Goal: Information Seeking & Learning: Learn about a topic

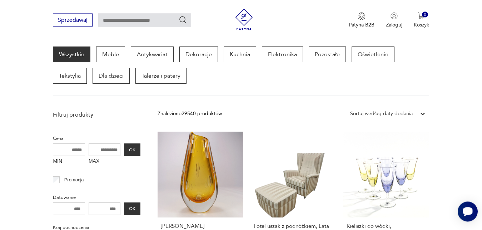
scroll to position [93, 0]
click at [204, 55] on p "Dekoracje" at bounding box center [198, 54] width 39 height 16
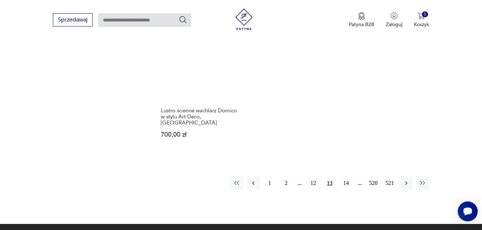
scroll to position [1008, 0]
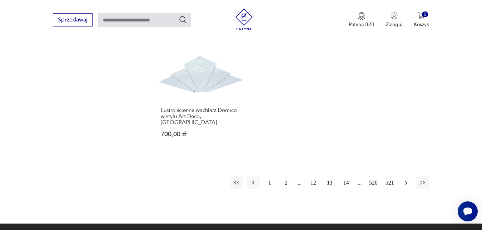
click at [406, 179] on icon "button" at bounding box center [405, 182] width 7 height 7
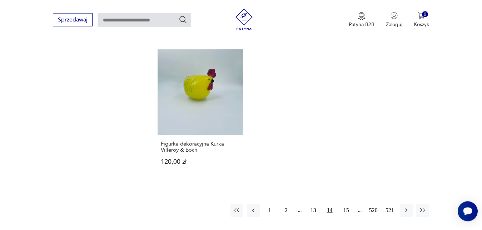
scroll to position [997, 0]
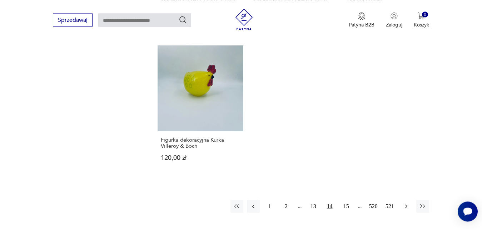
click at [406, 202] on icon "button" at bounding box center [405, 205] width 7 height 7
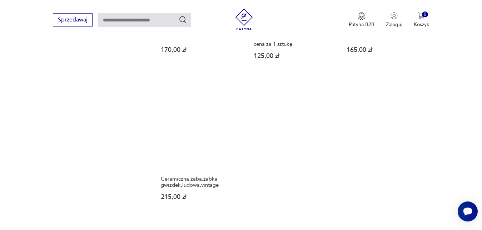
scroll to position [967, 0]
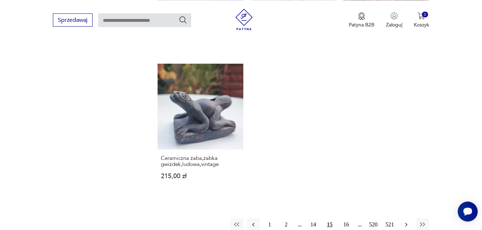
click at [406, 222] on icon "button" at bounding box center [405, 224] width 7 height 7
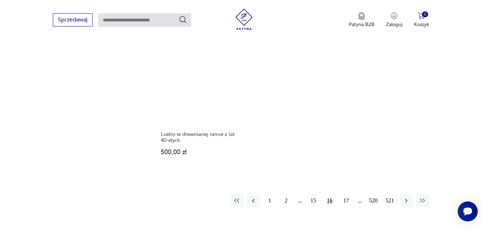
scroll to position [1009, 0]
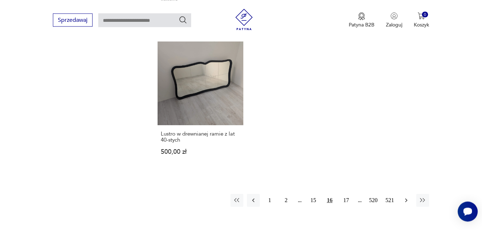
click at [406, 196] on icon "button" at bounding box center [405, 199] width 7 height 7
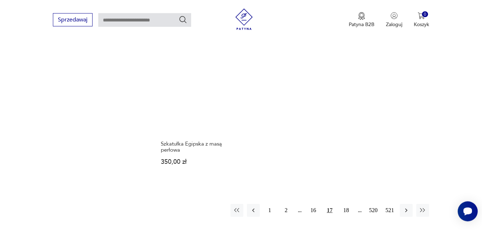
scroll to position [991, 0]
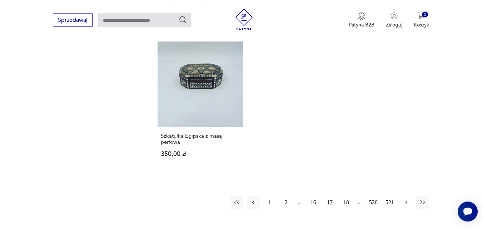
click at [406, 200] on icon "button" at bounding box center [405, 202] width 2 height 4
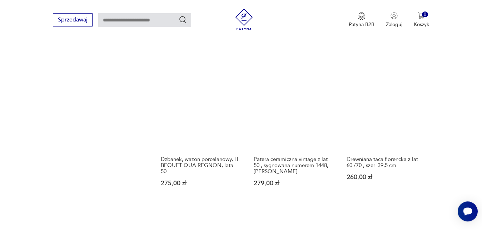
scroll to position [845, 0]
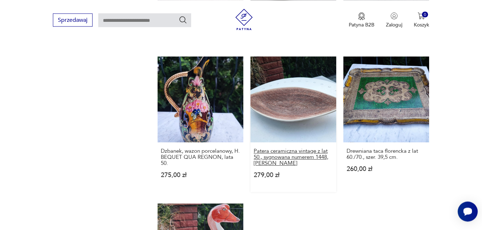
click at [311, 151] on h3 "Patera ceramiczna vintage z lat 50., sygnowana numerem 1448, [PERSON_NAME]" at bounding box center [292, 157] width 79 height 18
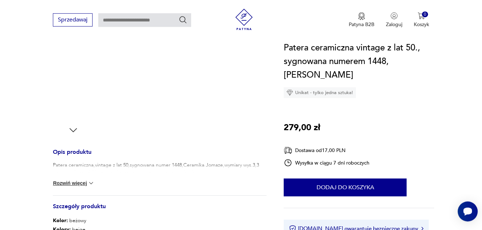
scroll to position [206, 0]
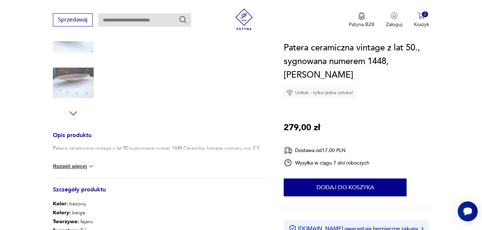
click at [74, 112] on icon "button" at bounding box center [73, 113] width 11 height 11
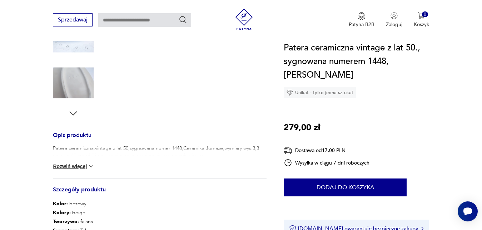
click at [74, 112] on icon "button" at bounding box center [73, 113] width 11 height 11
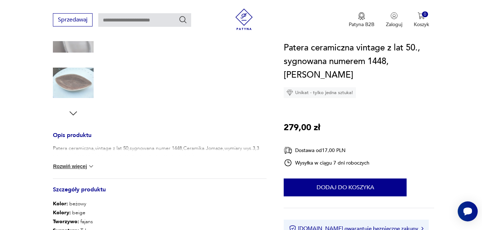
click at [74, 88] on img at bounding box center [73, 82] width 41 height 41
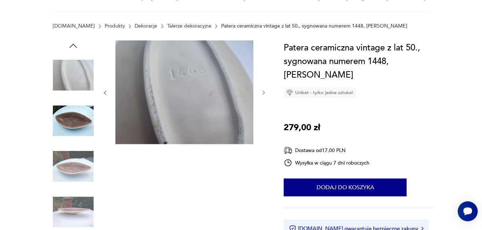
scroll to position [61, 0]
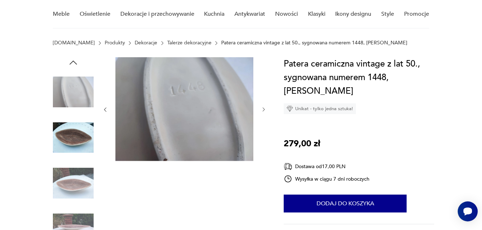
click at [263, 108] on icon "button" at bounding box center [263, 109] width 2 height 4
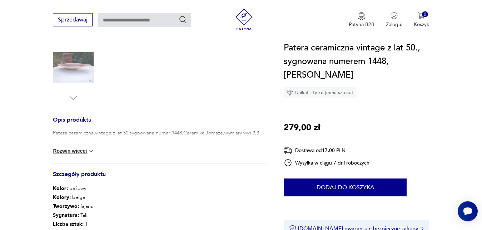
scroll to position [225, 0]
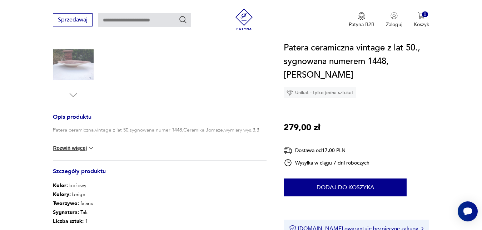
click at [94, 149] on img at bounding box center [90, 147] width 7 height 7
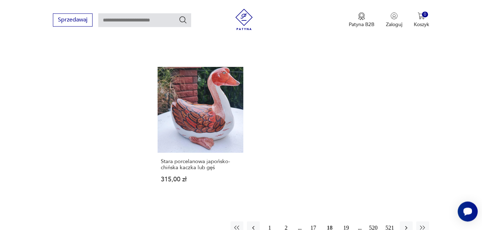
scroll to position [998, 0]
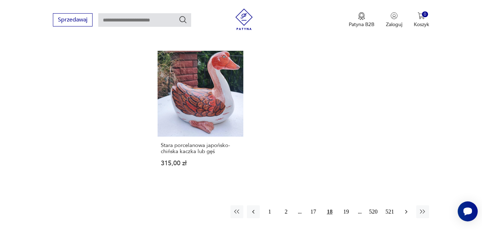
click at [407, 209] on icon "button" at bounding box center [405, 211] width 7 height 7
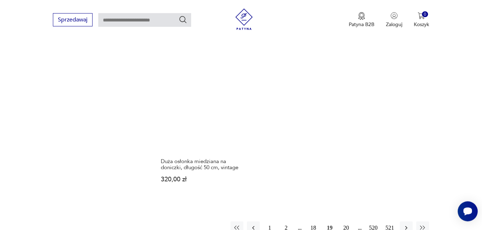
scroll to position [972, 0]
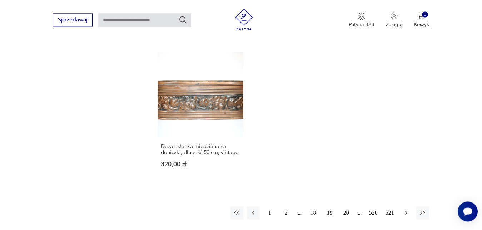
click at [406, 210] on icon "button" at bounding box center [405, 212] width 7 height 7
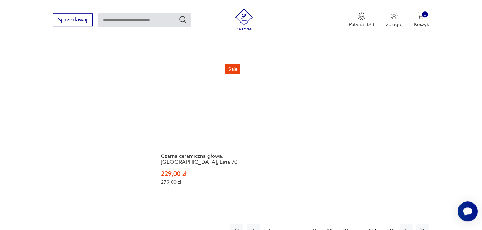
scroll to position [1027, 0]
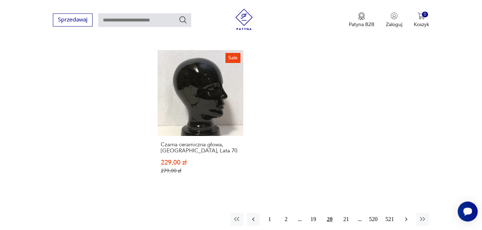
click at [407, 215] on icon "button" at bounding box center [405, 218] width 7 height 7
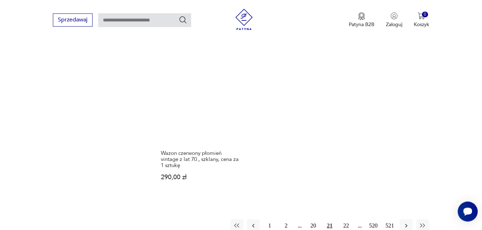
scroll to position [1027, 0]
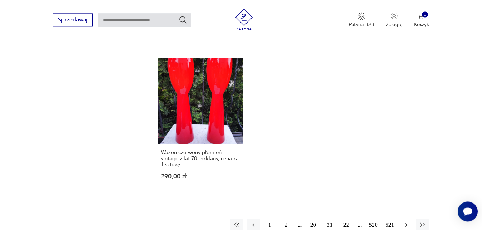
click at [407, 221] on icon "button" at bounding box center [405, 224] width 7 height 7
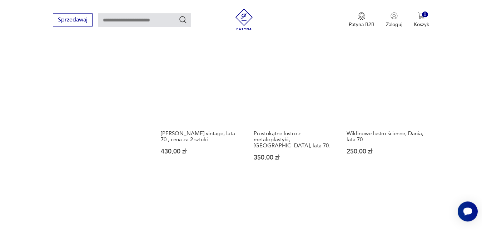
scroll to position [839, 0]
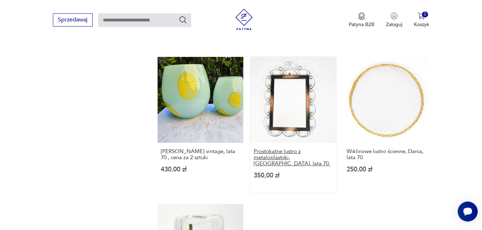
click at [288, 153] on h3 "Prostokątne lustro z metaloplastyki, [GEOGRAPHIC_DATA], lata 70." at bounding box center [292, 157] width 79 height 18
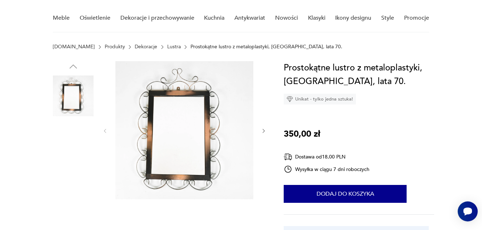
scroll to position [73, 0]
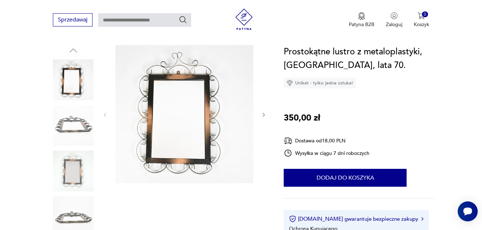
click at [264, 115] on icon "button" at bounding box center [264, 115] width 6 height 6
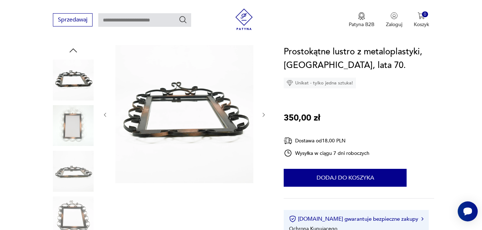
click at [264, 115] on icon "button" at bounding box center [264, 115] width 6 height 6
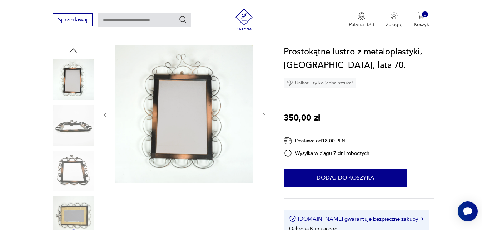
click at [264, 115] on icon "button" at bounding box center [264, 115] width 6 height 6
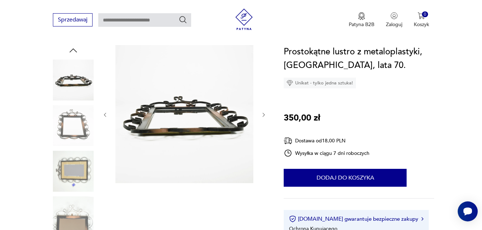
click at [264, 115] on icon "button" at bounding box center [264, 115] width 6 height 6
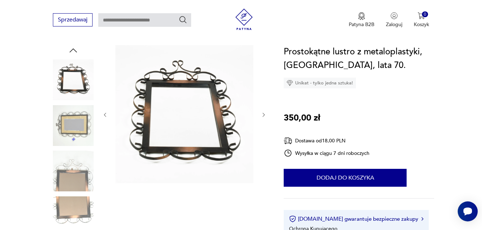
click at [264, 115] on icon "button" at bounding box center [264, 115] width 6 height 6
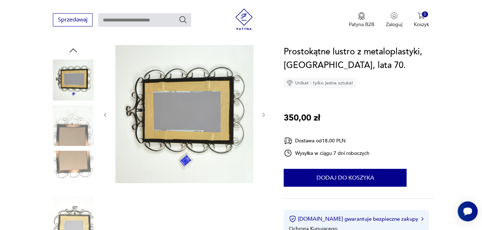
click at [264, 115] on icon "button" at bounding box center [264, 115] width 6 height 6
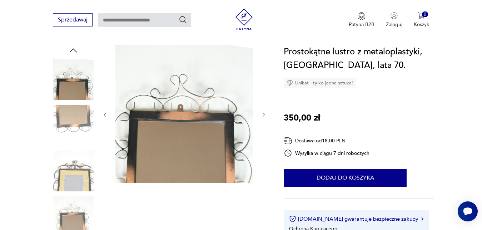
click at [264, 115] on icon "button" at bounding box center [264, 115] width 6 height 6
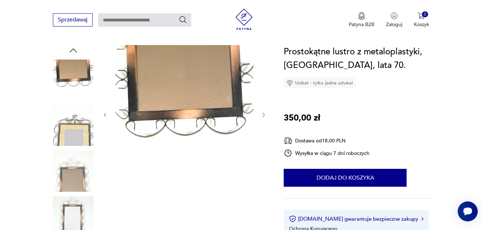
click at [264, 115] on icon "button" at bounding box center [264, 115] width 6 height 6
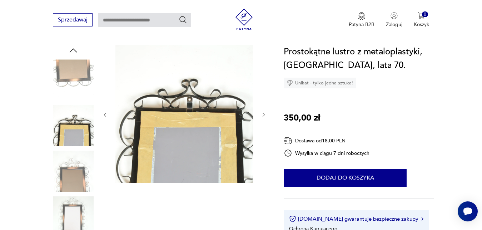
click at [264, 115] on icon "button" at bounding box center [264, 115] width 6 height 6
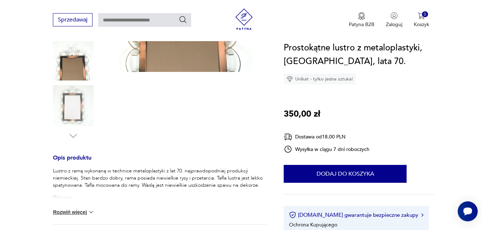
scroll to position [200, 0]
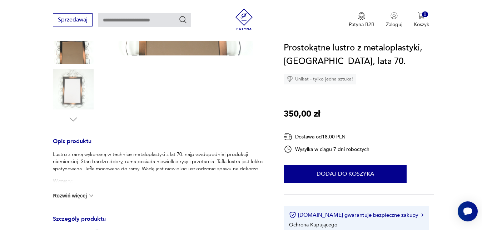
click at [95, 194] on img at bounding box center [90, 195] width 7 height 7
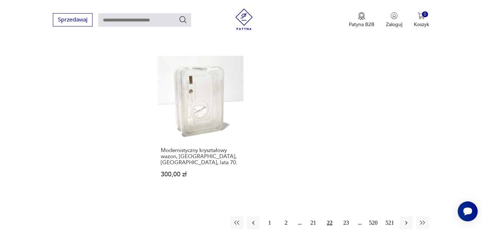
scroll to position [1005, 0]
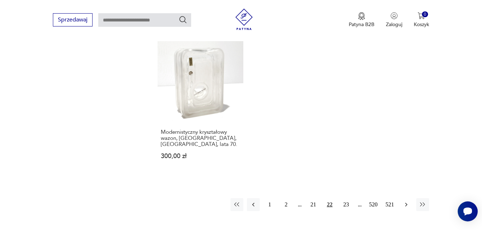
click at [405, 201] on icon "button" at bounding box center [405, 204] width 7 height 7
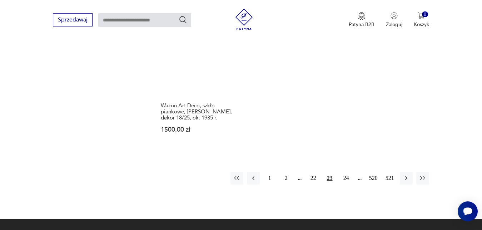
scroll to position [1045, 0]
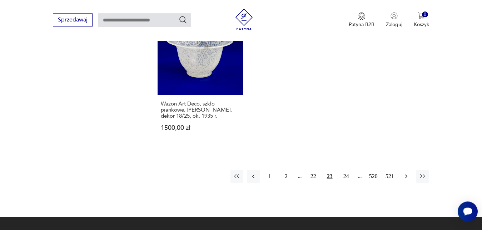
click at [406, 174] on icon "button" at bounding box center [405, 176] width 2 height 4
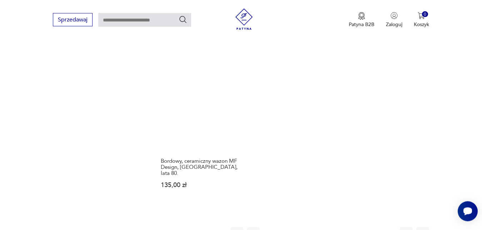
scroll to position [1027, 0]
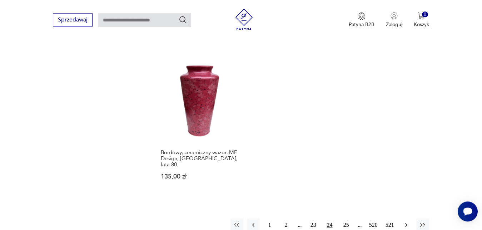
click at [405, 221] on icon "button" at bounding box center [405, 224] width 7 height 7
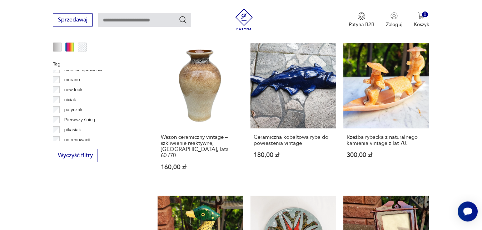
scroll to position [300, 0]
click at [79, 104] on p "new look" at bounding box center [73, 105] width 18 height 8
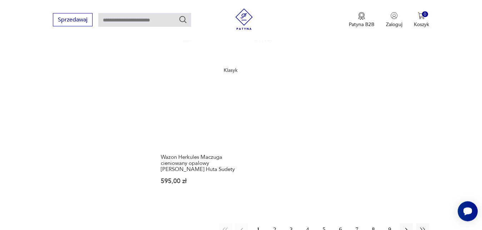
scroll to position [1027, 0]
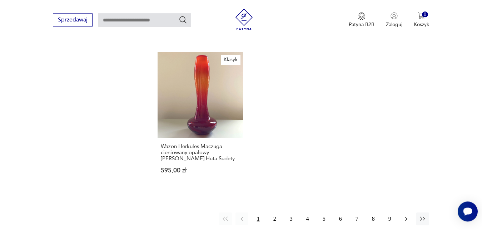
click at [406, 216] on icon "button" at bounding box center [405, 218] width 2 height 4
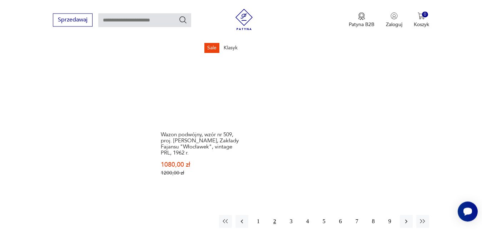
scroll to position [1063, 0]
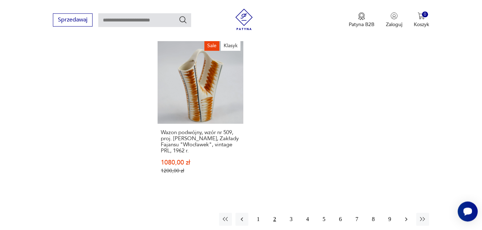
click at [407, 215] on icon "button" at bounding box center [405, 218] width 7 height 7
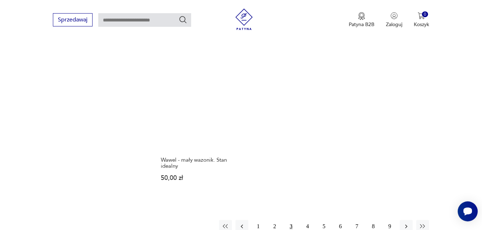
scroll to position [1063, 0]
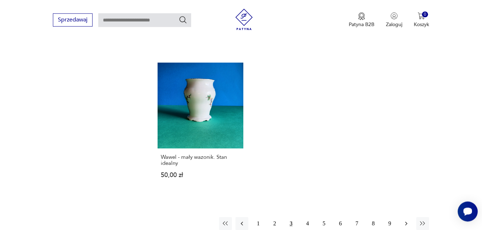
click at [408, 220] on icon "button" at bounding box center [405, 223] width 7 height 7
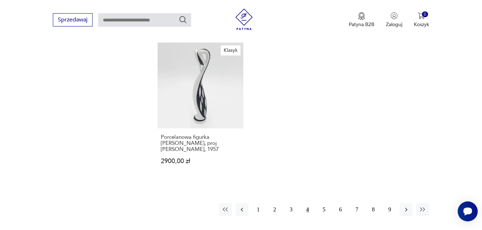
scroll to position [1045, 0]
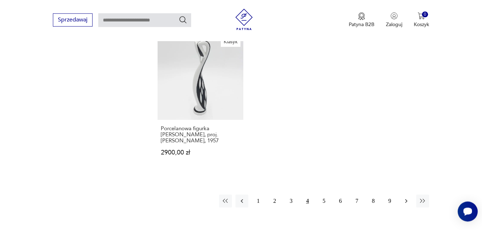
click at [406, 197] on icon "button" at bounding box center [405, 200] width 7 height 7
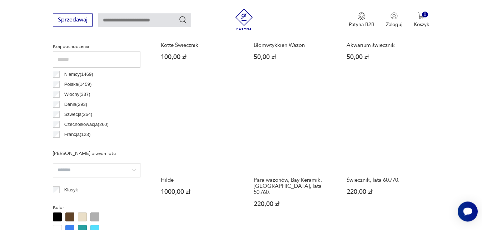
scroll to position [372, 0]
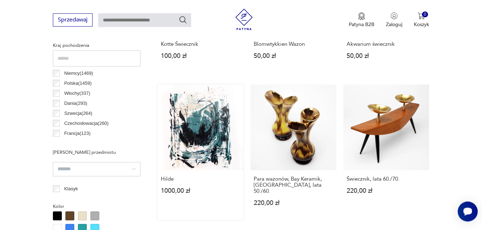
click at [205, 142] on link "Hilde 1000,00 zł" at bounding box center [200, 151] width 86 height 135
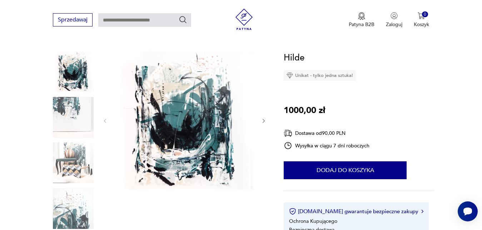
scroll to position [85, 0]
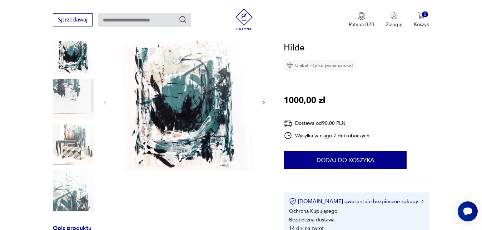
click at [262, 103] on icon "button" at bounding box center [264, 103] width 6 height 6
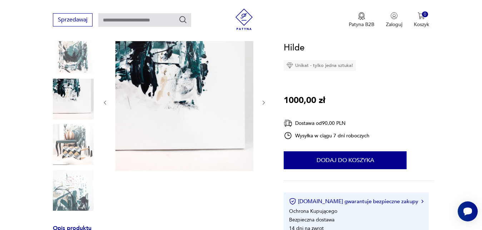
click at [262, 103] on icon "button" at bounding box center [264, 103] width 6 height 6
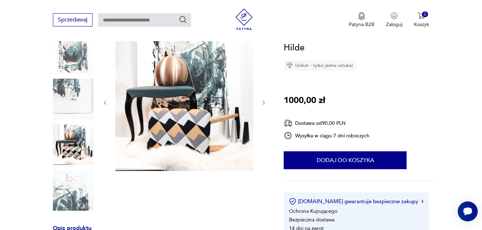
click at [262, 103] on icon "button" at bounding box center [264, 103] width 6 height 6
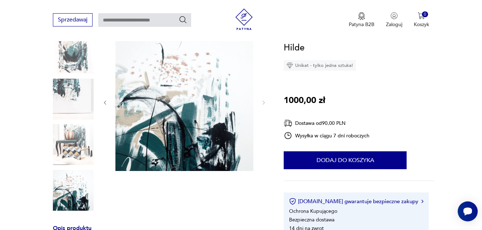
click at [105, 101] on icon "button" at bounding box center [105, 103] width 6 height 6
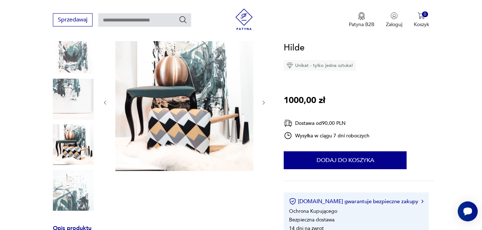
click at [105, 101] on icon "button" at bounding box center [105, 103] width 6 height 6
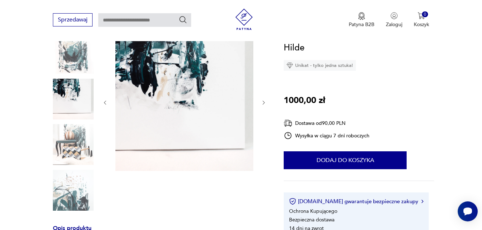
click at [105, 101] on icon "button" at bounding box center [105, 103] width 6 height 6
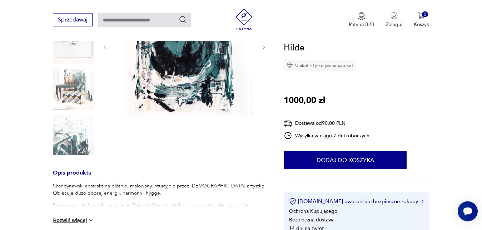
scroll to position [158, 0]
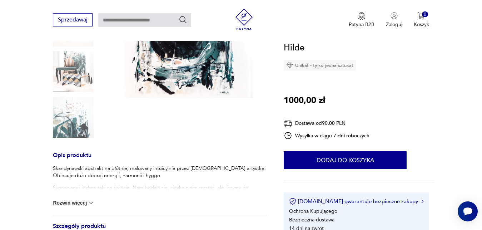
click at [93, 201] on img at bounding box center [90, 202] width 7 height 7
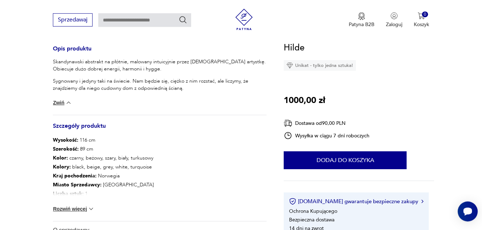
scroll to position [267, 0]
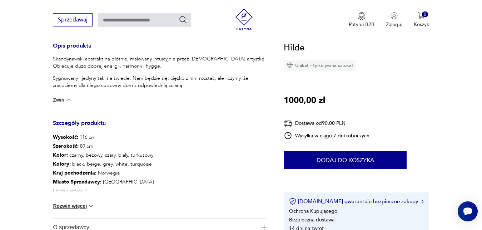
click at [94, 206] on img at bounding box center [90, 205] width 7 height 7
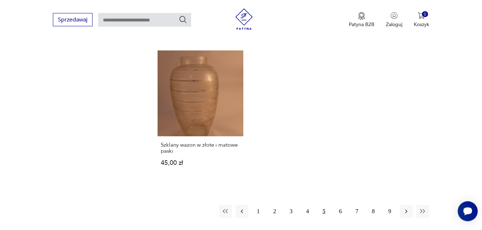
scroll to position [1005, 0]
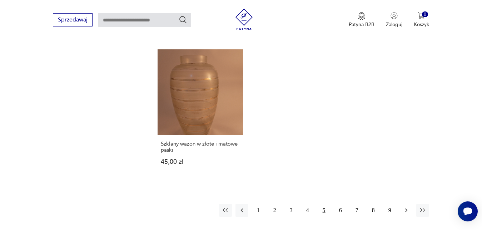
click at [406, 206] on icon "button" at bounding box center [405, 209] width 7 height 7
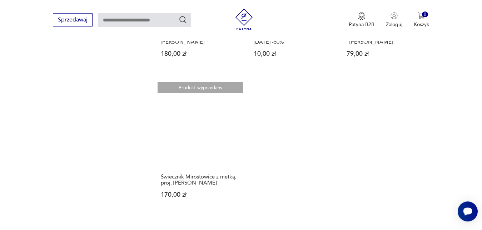
scroll to position [972, 0]
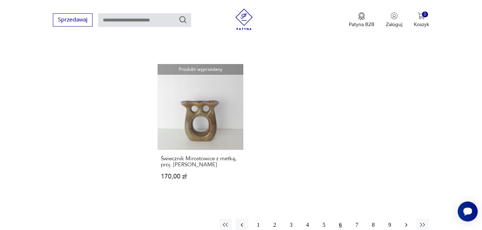
click at [405, 221] on icon "button" at bounding box center [405, 224] width 7 height 7
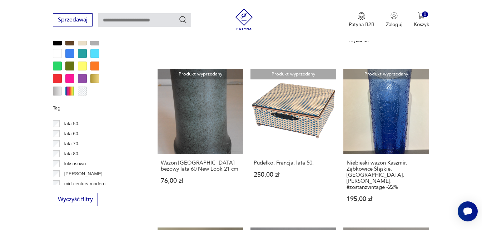
scroll to position [240, 0]
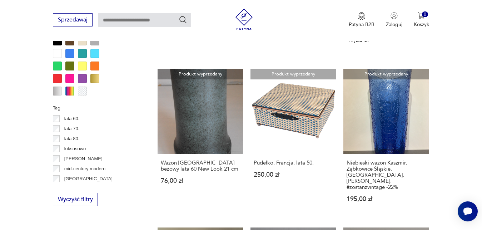
click at [121, 168] on div "mid-century modern" at bounding box center [96, 168] width 87 height 10
click at [74, 170] on p "mid-century modern" at bounding box center [84, 169] width 41 height 8
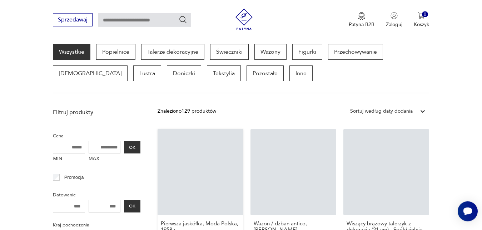
scroll to position [190, 0]
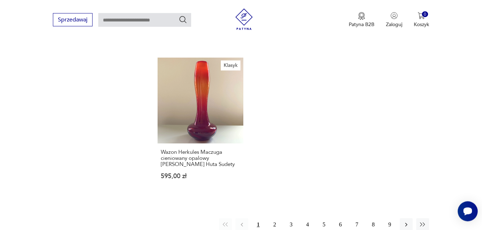
scroll to position [1040, 0]
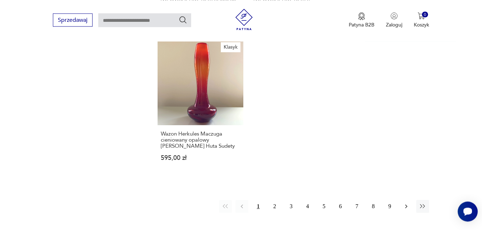
click at [405, 202] on icon "button" at bounding box center [405, 205] width 7 height 7
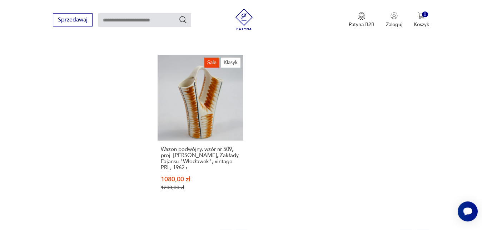
scroll to position [1052, 0]
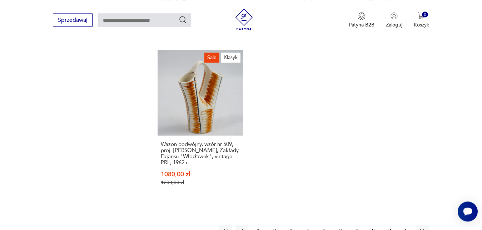
click at [406, 228] on icon "button" at bounding box center [405, 230] width 2 height 4
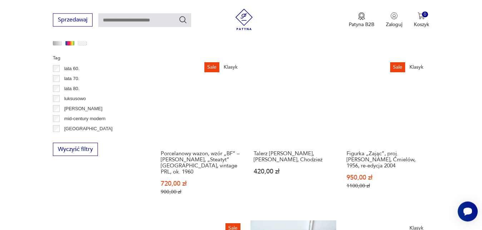
scroll to position [597, 0]
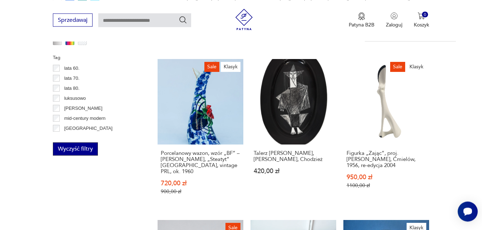
click at [86, 144] on button "Wyczyść filtry" at bounding box center [75, 148] width 45 height 13
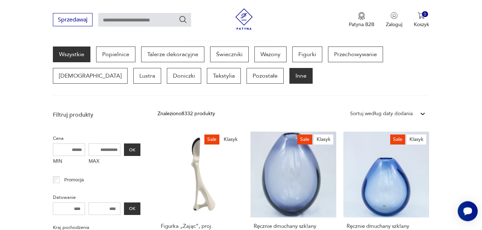
scroll to position [190, 0]
click at [289, 75] on p "Inne" at bounding box center [300, 76] width 23 height 16
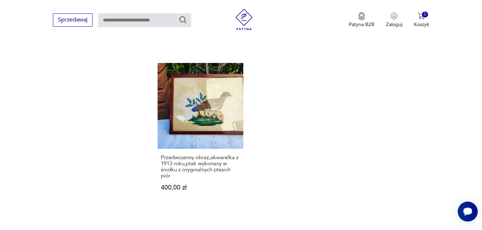
scroll to position [991, 0]
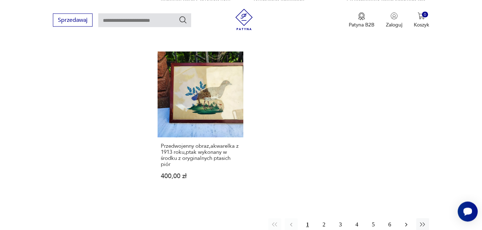
click at [405, 223] on icon "button" at bounding box center [405, 224] width 7 height 7
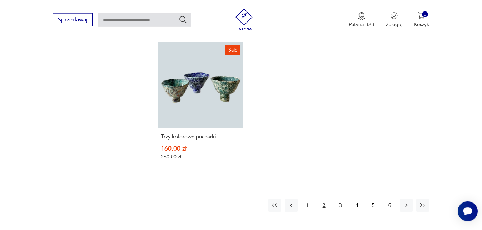
scroll to position [991, 0]
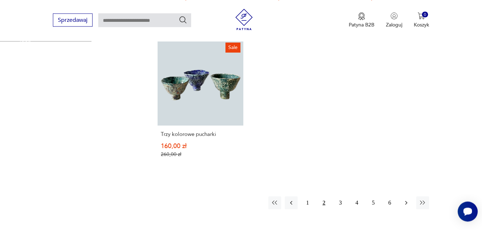
click at [406, 202] on icon "button" at bounding box center [405, 202] width 7 height 7
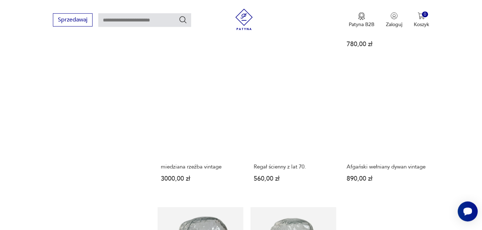
scroll to position [536, 0]
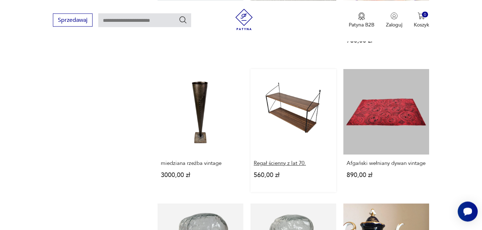
click at [293, 165] on h3 "Regał ścienny z lat 70." at bounding box center [292, 163] width 79 height 6
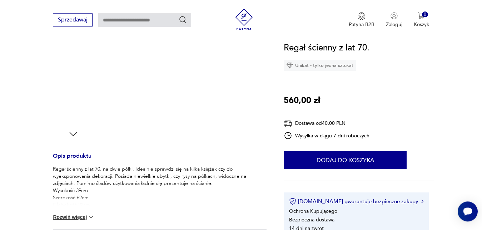
scroll to position [200, 0]
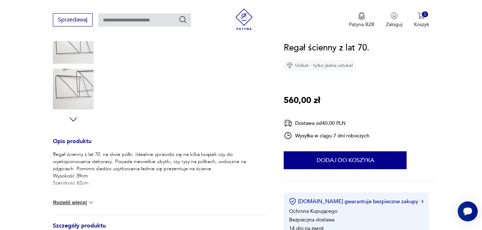
click at [92, 202] on img at bounding box center [90, 201] width 7 height 7
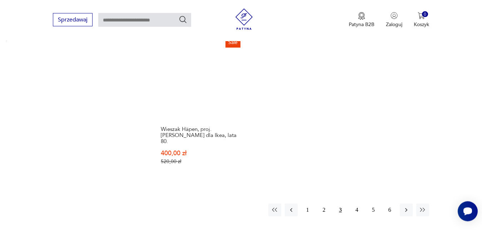
scroll to position [994, 0]
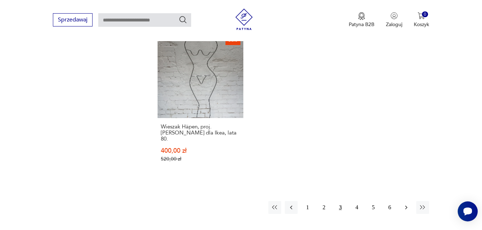
click at [406, 206] on icon "button" at bounding box center [405, 206] width 7 height 7
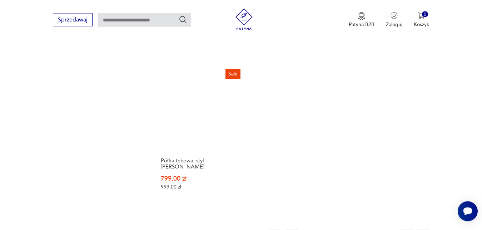
scroll to position [991, 0]
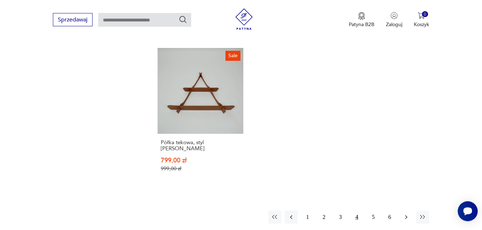
click at [407, 215] on icon "button" at bounding box center [405, 217] width 2 height 4
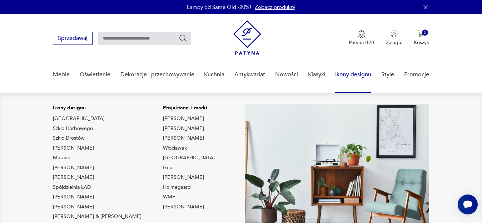
click at [364, 74] on link "Ikony designu" at bounding box center [353, 74] width 36 height 27
click at [342, 76] on link "Ikony designu" at bounding box center [353, 74] width 36 height 27
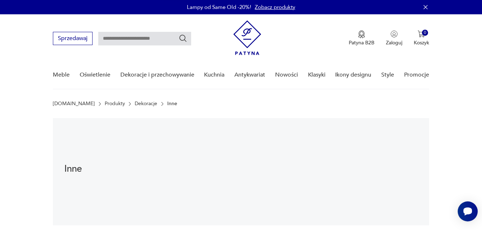
click at [105, 102] on link "Produkty" at bounding box center [115, 104] width 20 height 6
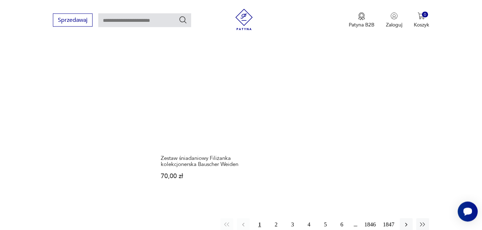
scroll to position [912, 0]
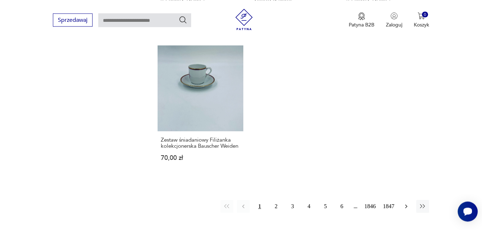
click at [406, 202] on icon "button" at bounding box center [405, 205] width 7 height 7
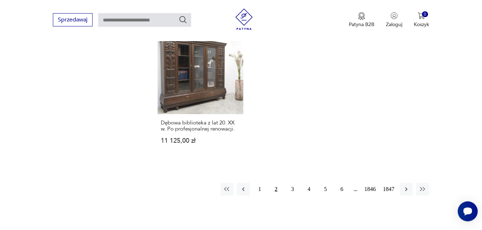
scroll to position [912, 0]
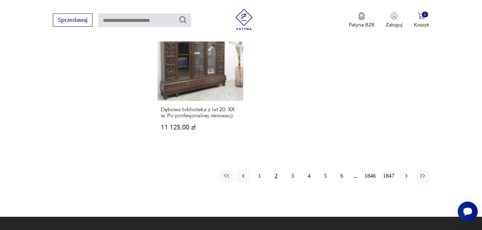
click at [406, 176] on icon "button" at bounding box center [405, 175] width 7 height 7
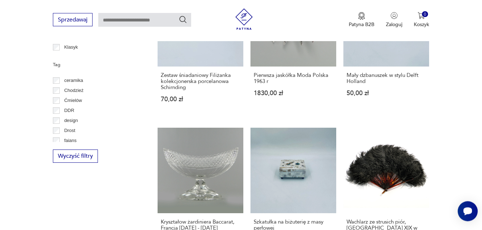
scroll to position [60, 0]
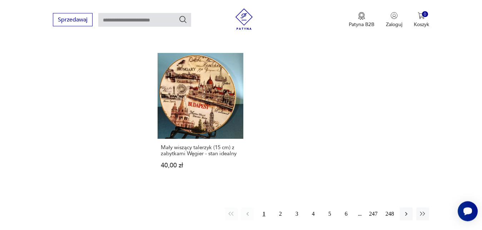
scroll to position [891, 0]
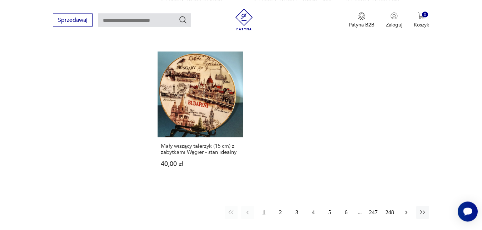
click at [407, 208] on icon "button" at bounding box center [405, 211] width 7 height 7
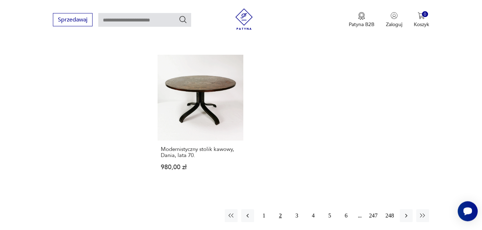
scroll to position [909, 0]
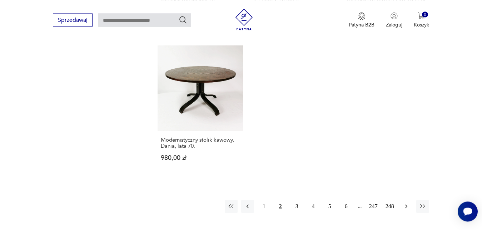
click at [407, 202] on icon "button" at bounding box center [405, 205] width 7 height 7
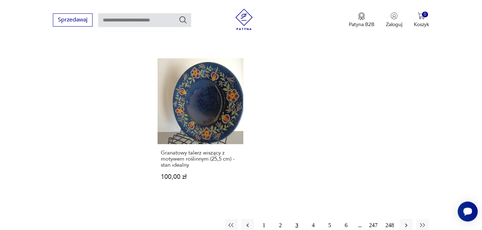
scroll to position [891, 0]
click at [407, 222] on icon "button" at bounding box center [405, 224] width 2 height 4
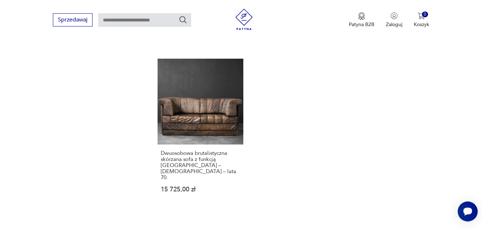
scroll to position [903, 0]
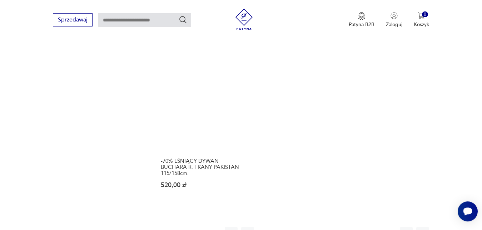
scroll to position [909, 0]
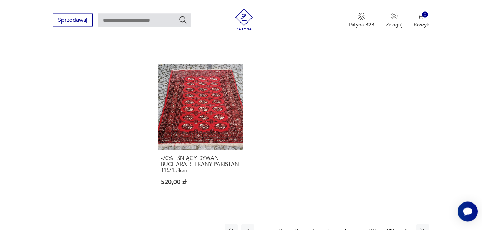
click at [407, 227] on icon "button" at bounding box center [405, 230] width 7 height 7
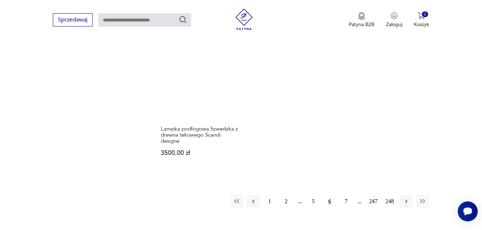
scroll to position [927, 0]
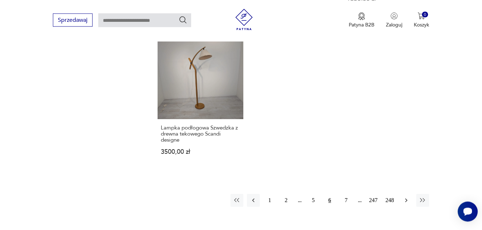
click at [406, 196] on icon "button" at bounding box center [405, 199] width 7 height 7
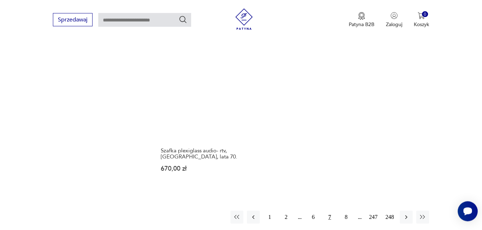
scroll to position [915, 0]
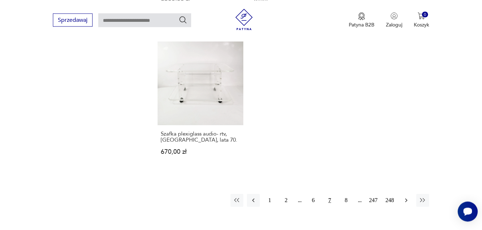
click at [406, 196] on icon "button" at bounding box center [405, 199] width 7 height 7
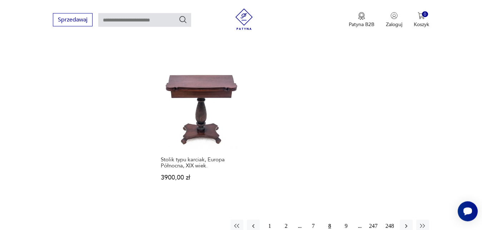
scroll to position [885, 0]
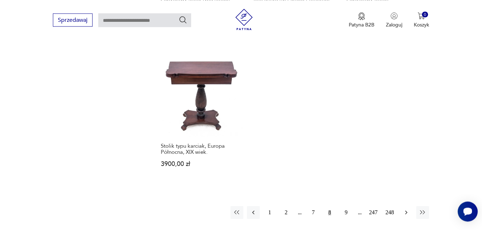
click at [406, 210] on icon "button" at bounding box center [405, 212] width 2 height 4
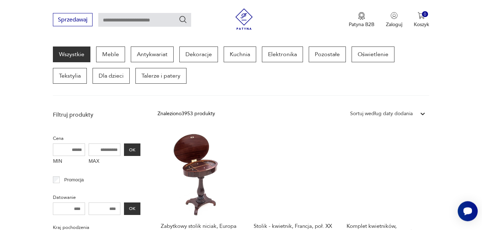
scroll to position [71, 0]
